Goal: Task Accomplishment & Management: Manage account settings

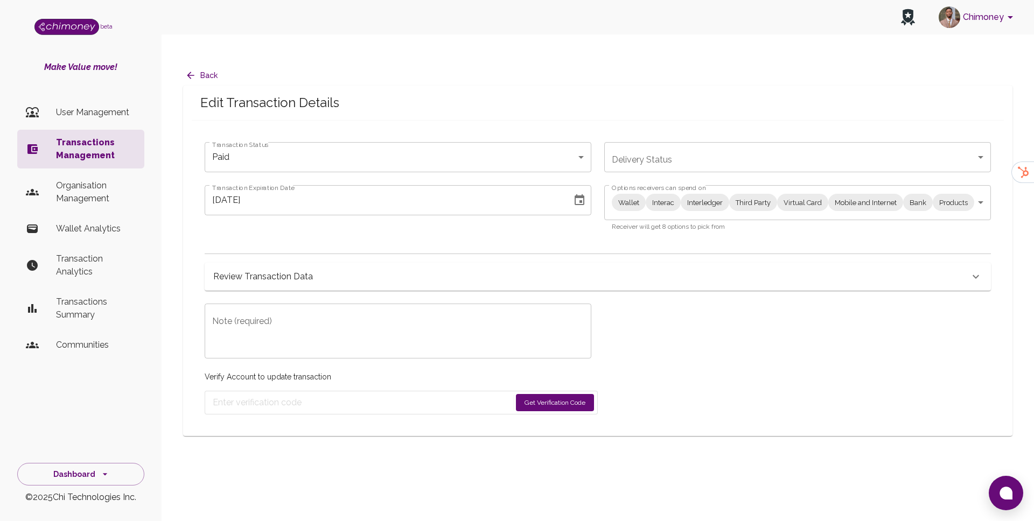
click at [685, 196] on div "Wallet Interac Interledger Third Party Virtual Card Mobile and Internet Bank Pr…" at bounding box center [797, 202] width 387 height 35
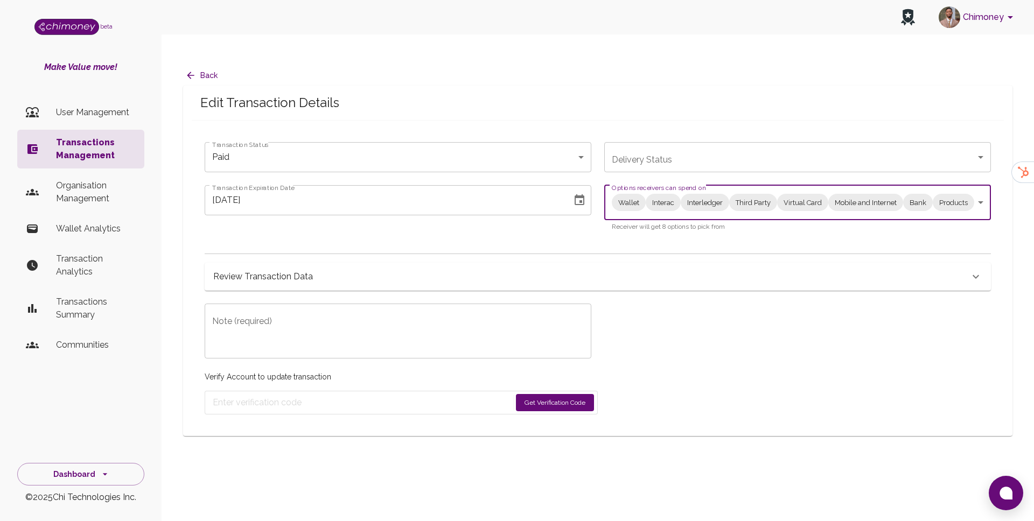
click at [685, 187] on body "Chimoney beta Make Value move! User Management Transactions Management Organisa…" at bounding box center [517, 271] width 1034 height 543
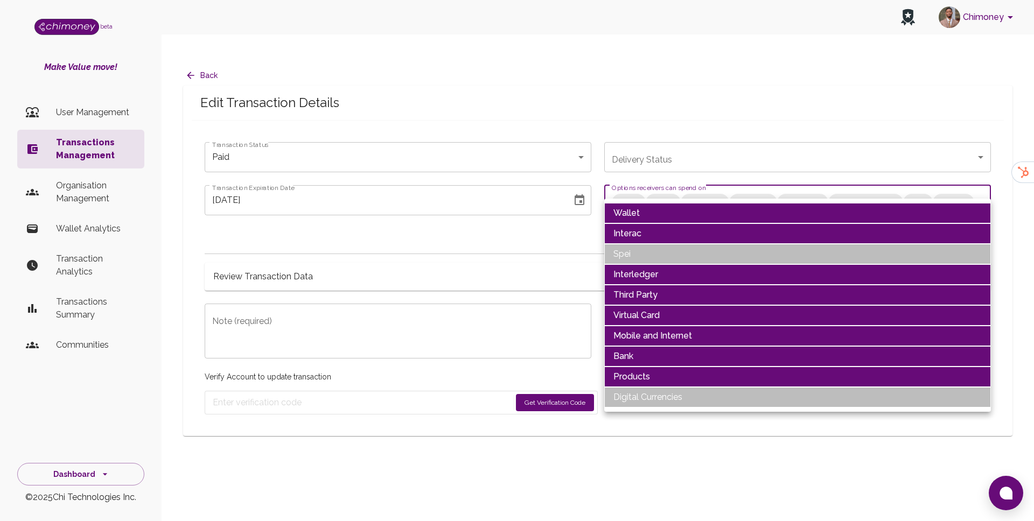
click at [622, 219] on li "Wallet" at bounding box center [797, 213] width 387 height 20
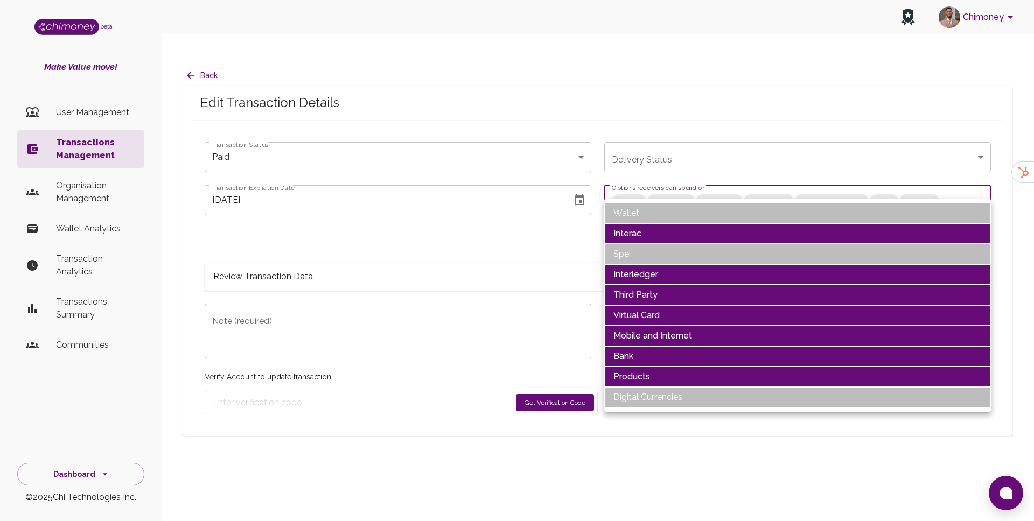
click at [625, 240] on li "Interac" at bounding box center [797, 234] width 387 height 20
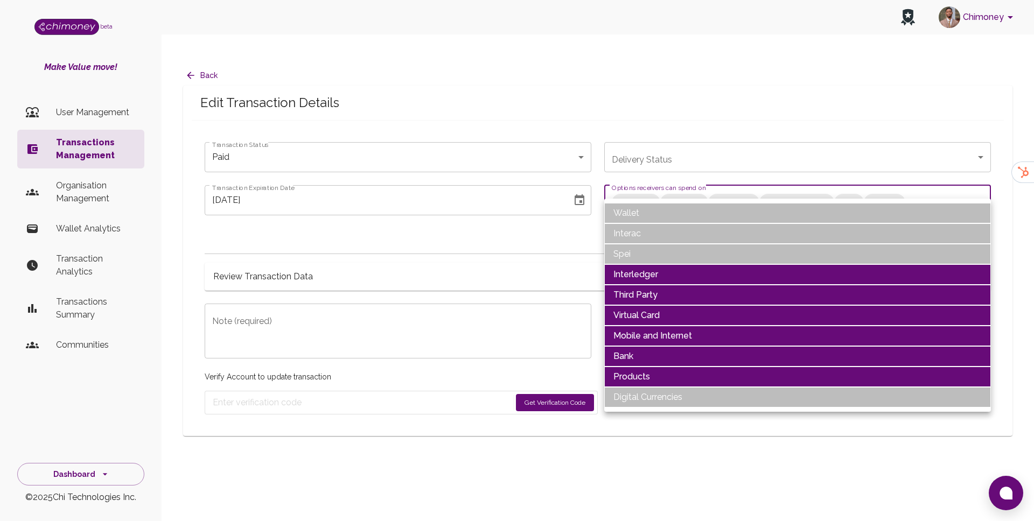
click at [641, 275] on li "Interledger" at bounding box center [797, 274] width 387 height 20
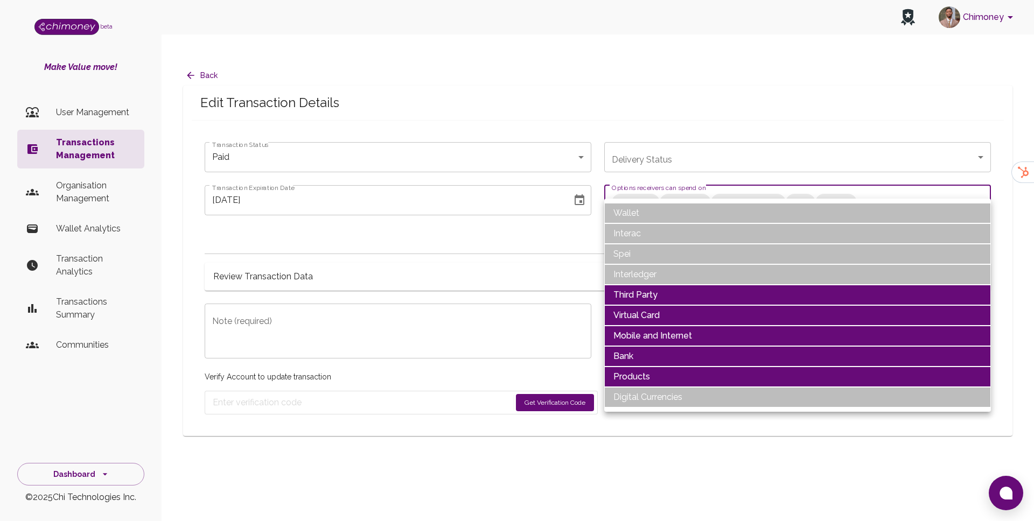
click at [639, 291] on li "Third Party" at bounding box center [797, 295] width 387 height 20
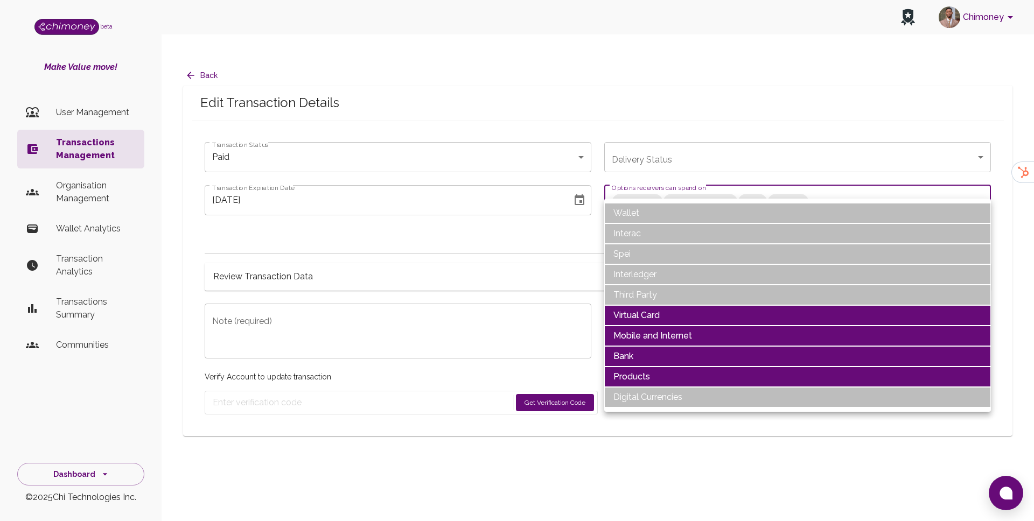
click at [640, 316] on li "Virtual Card" at bounding box center [797, 315] width 387 height 20
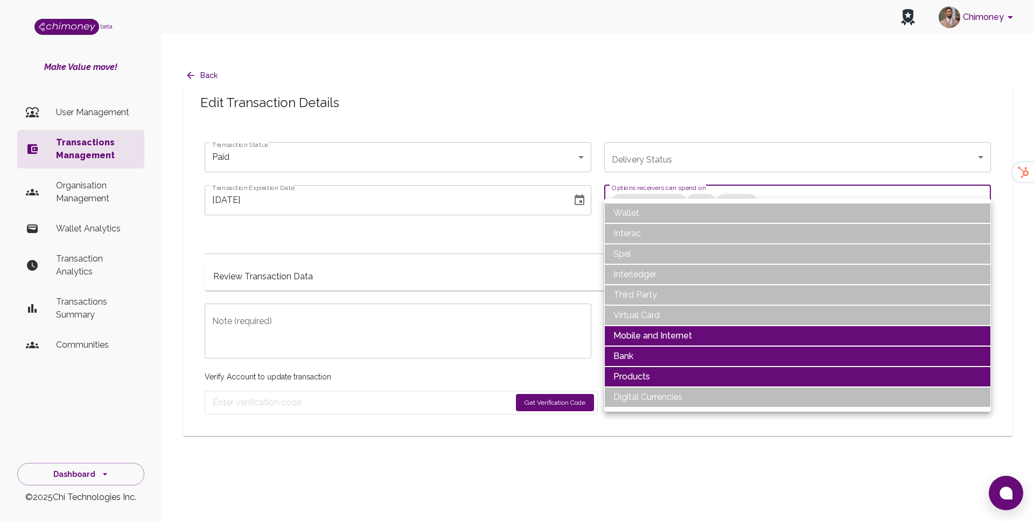
click at [627, 375] on li "Products" at bounding box center [797, 377] width 387 height 20
type input "Mobile and Internet,Bank"
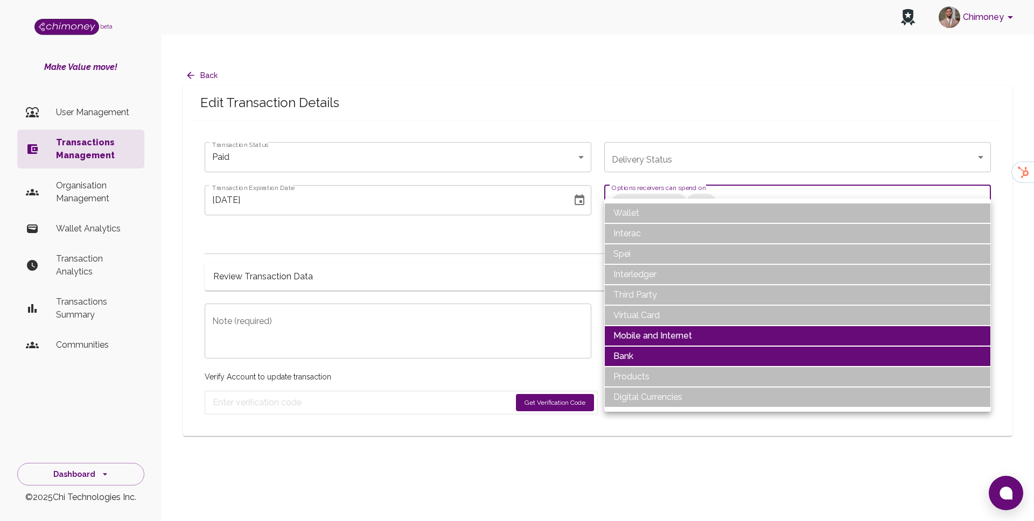
click at [273, 372] on div at bounding box center [517, 260] width 1034 height 521
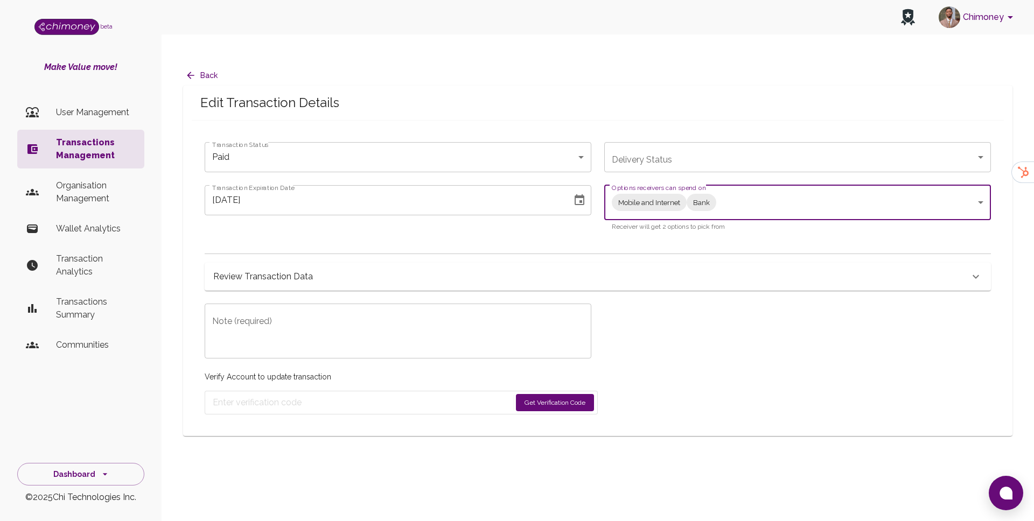
click at [275, 313] on textarea "Note (required)" at bounding box center [398, 331] width 372 height 37
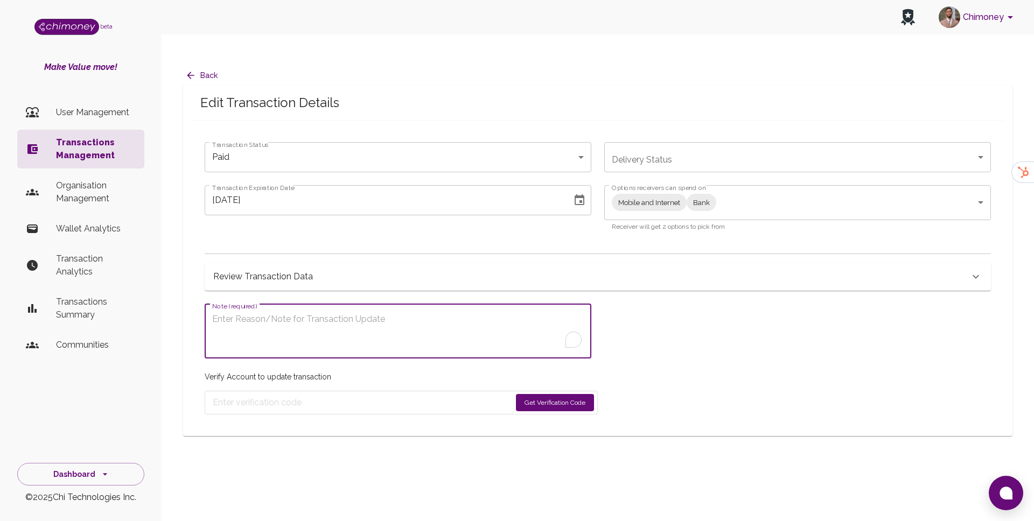
click at [565, 394] on button "Get Verification Code" at bounding box center [555, 402] width 78 height 17
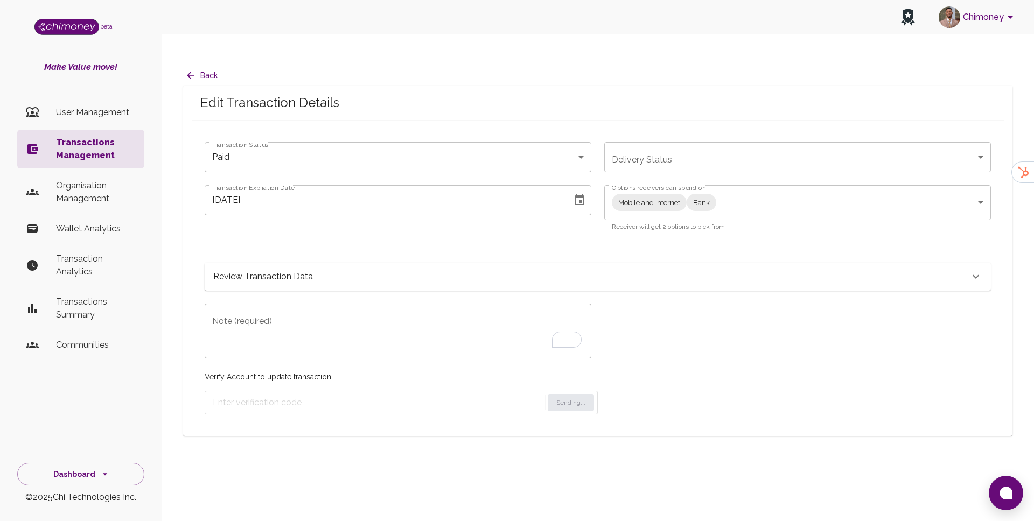
click at [546, 367] on div "Verify Account to update transaction Sending..." at bounding box center [401, 387] width 393 height 56
click at [568, 394] on button "Sending..." at bounding box center [571, 402] width 46 height 17
